Goal: Task Accomplishment & Management: Manage account settings

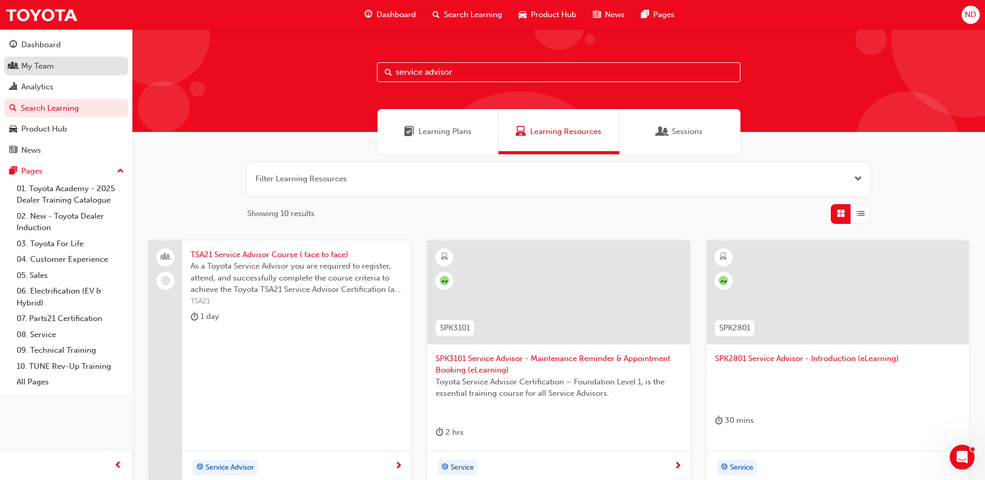
click at [78, 65] on div "My Team" at bounding box center [66, 66] width 114 height 13
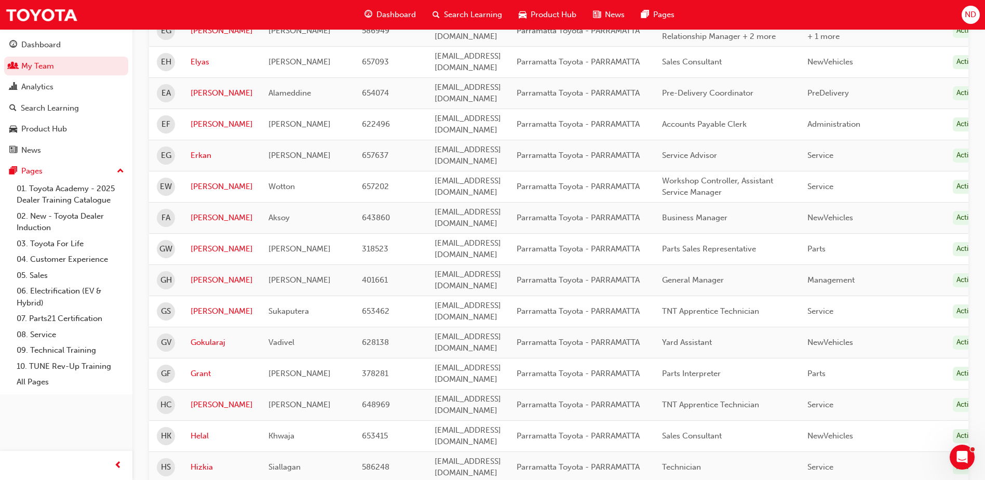
scroll to position [1254, 0]
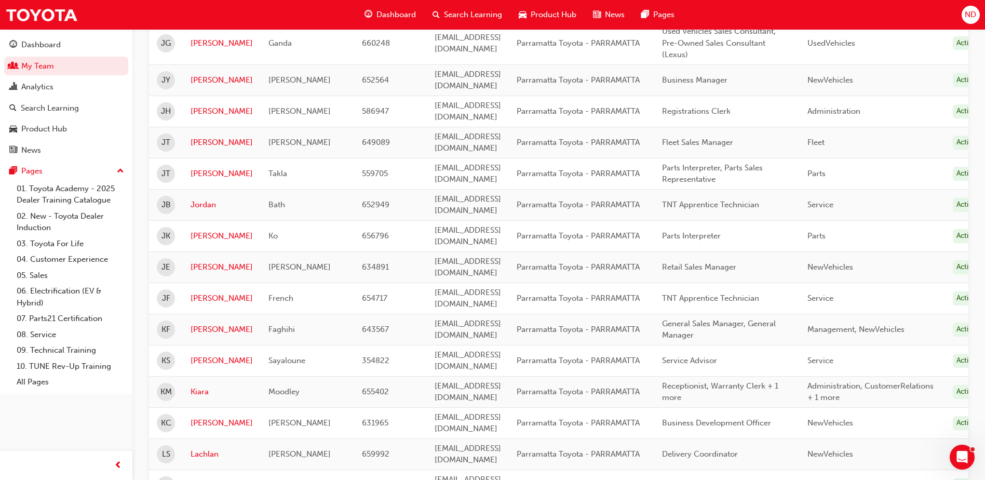
scroll to position [527, 0]
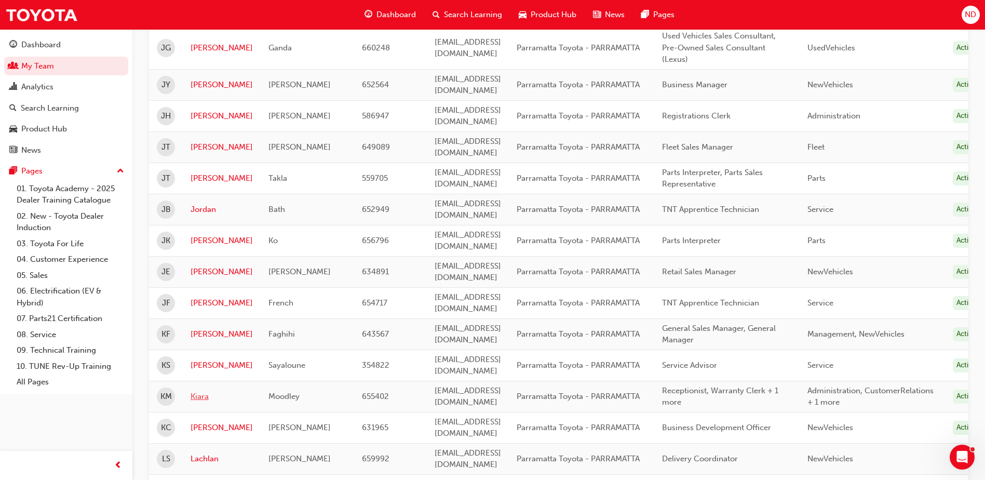
click at [196, 390] on link "Kiara" at bounding box center [222, 396] width 62 height 12
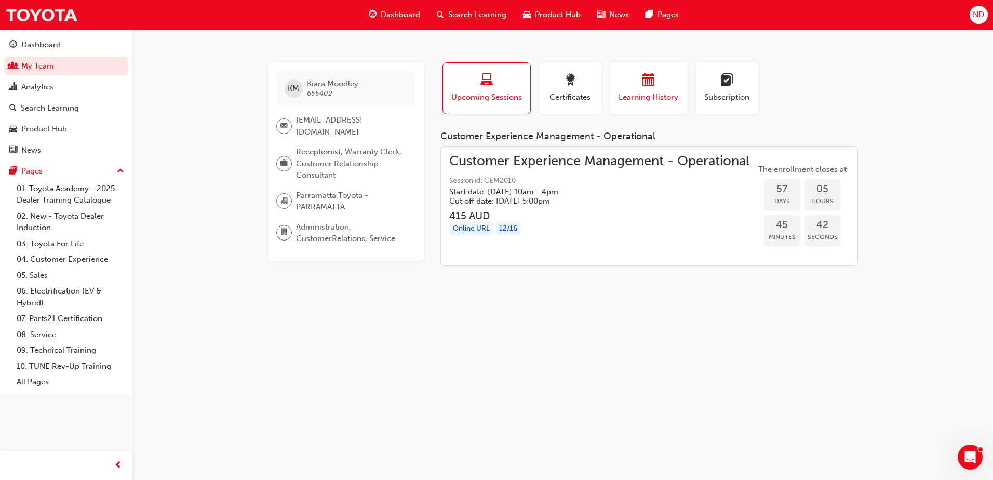
click at [668, 93] on span "Learning History" at bounding box center [648, 97] width 62 height 12
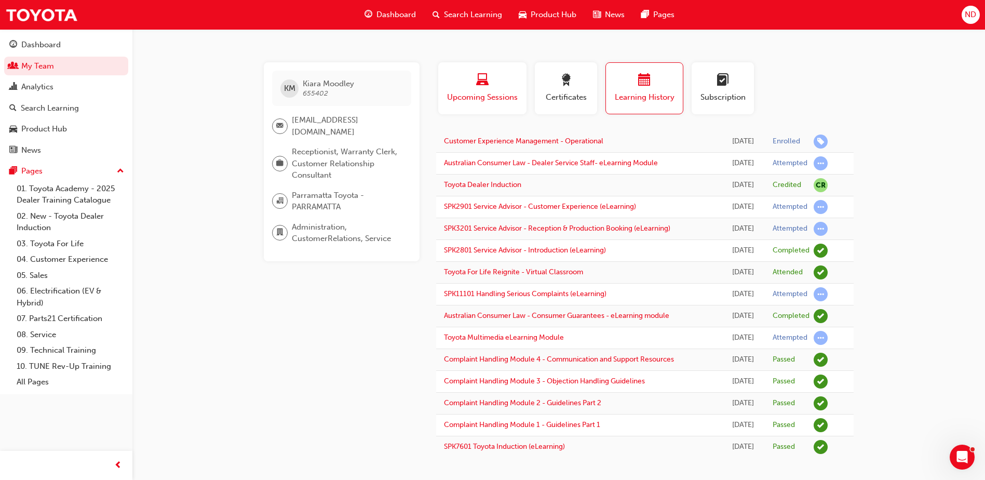
click at [518, 88] on div "button" at bounding box center [482, 82] width 73 height 16
